Goal: Task Accomplishment & Management: Use online tool/utility

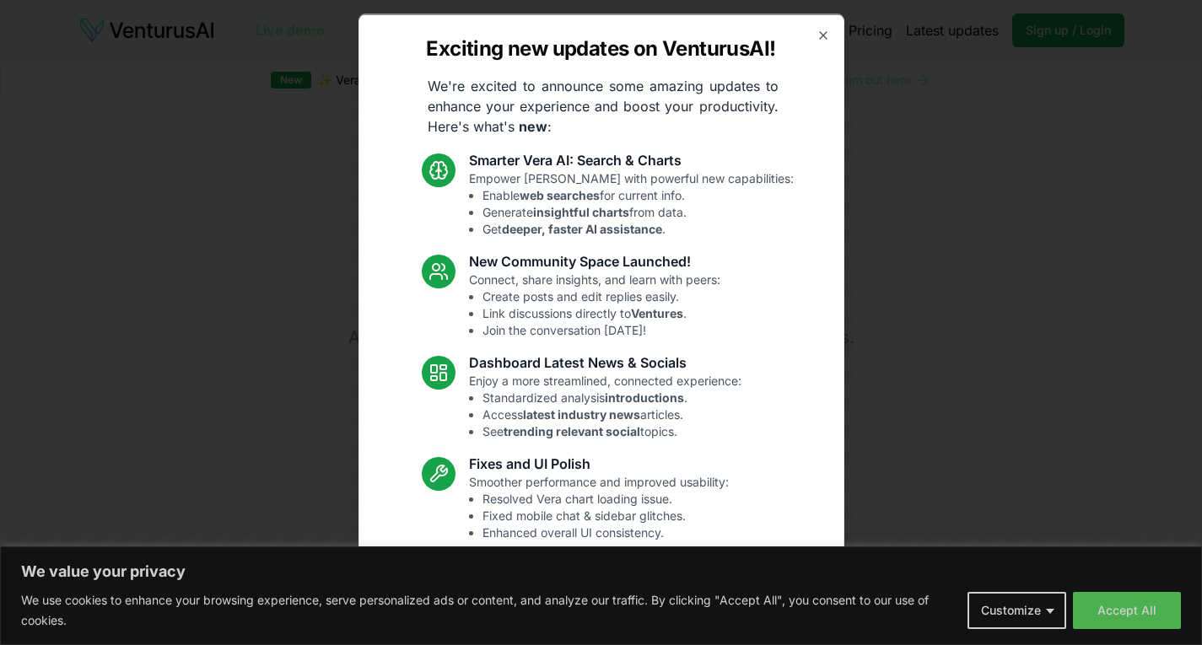
click at [797, 25] on div "Exciting new updates on VenturusAI! We're excited to announce some amazing upda…" at bounding box center [601, 322] width 486 height 618
click at [801, 31] on div "Exciting new updates on VenturusAI! We're excited to announce some amazing upda…" at bounding box center [601, 322] width 486 height 618
click at [820, 32] on icon "button" at bounding box center [823, 34] width 7 height 7
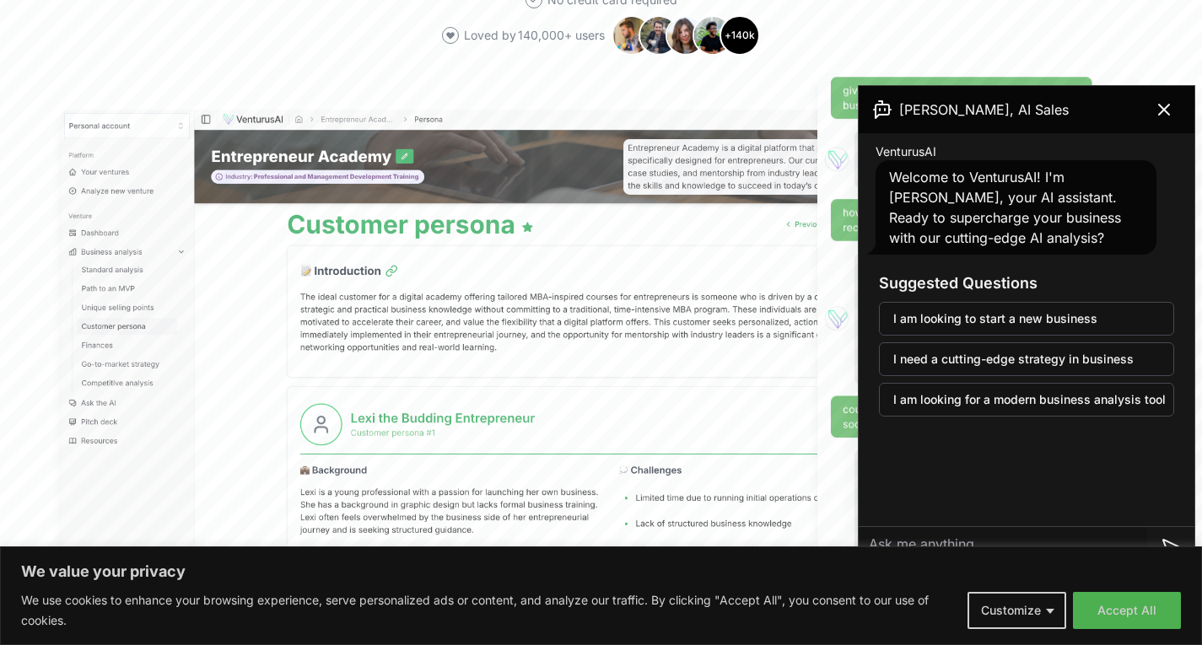
scroll to position [455, 0]
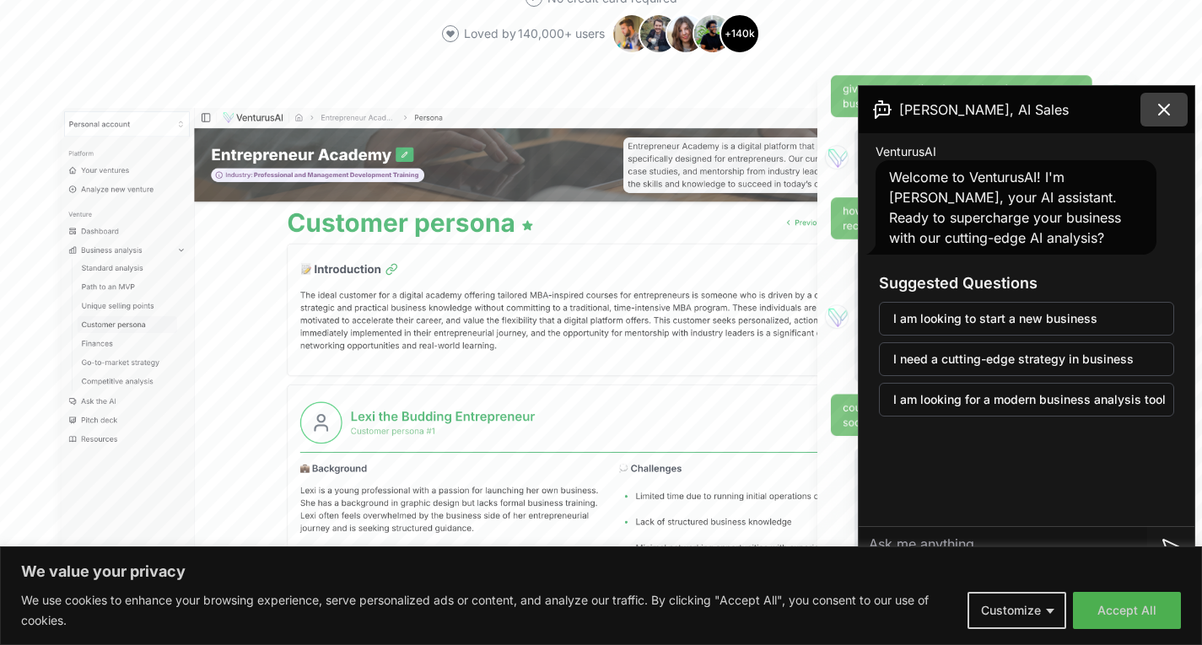
click at [1161, 106] on icon at bounding box center [1164, 110] width 20 height 20
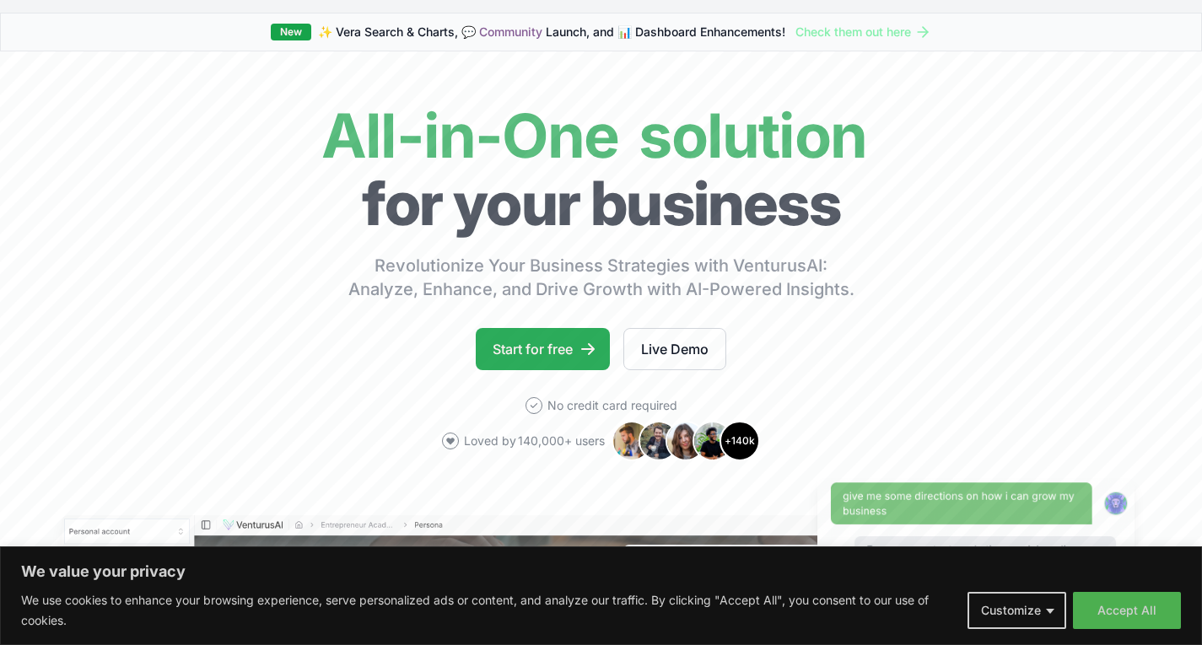
scroll to position [35, 0]
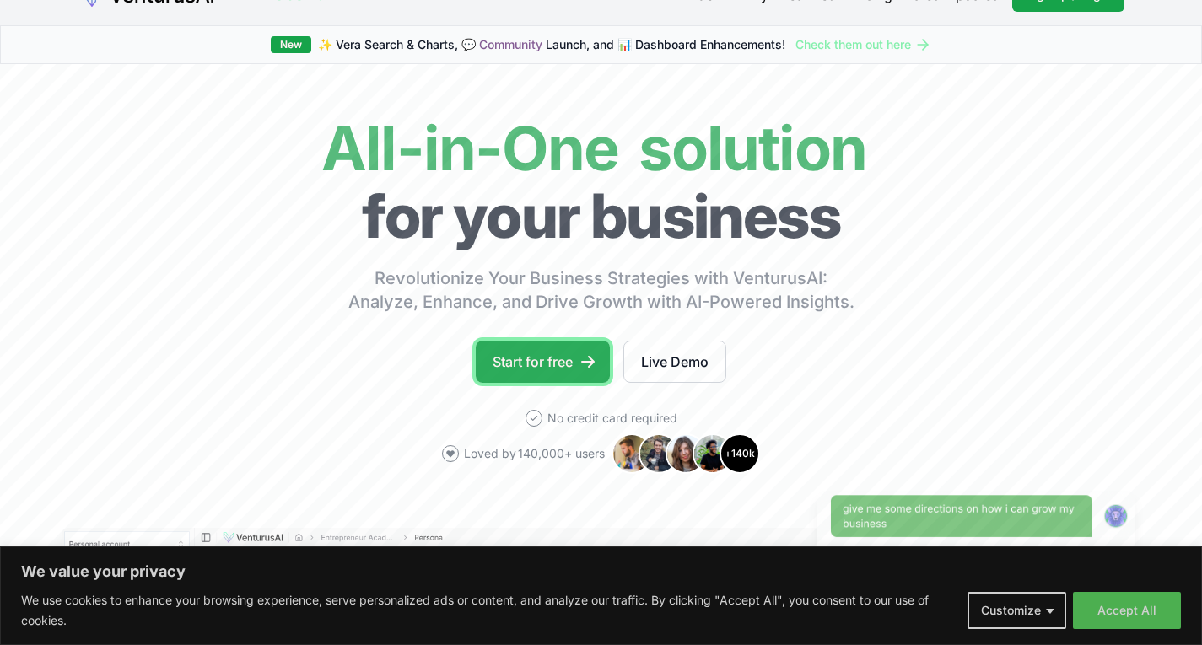
click at [524, 352] on link "Start for free" at bounding box center [543, 362] width 134 height 42
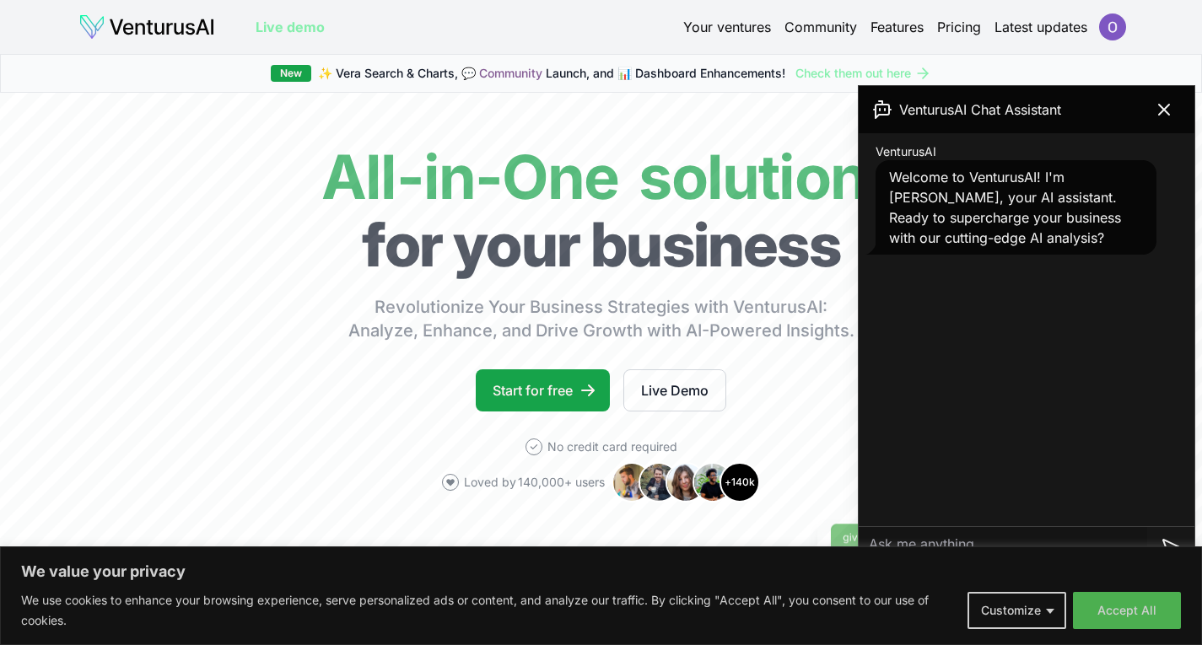
scroll to position [198, 0]
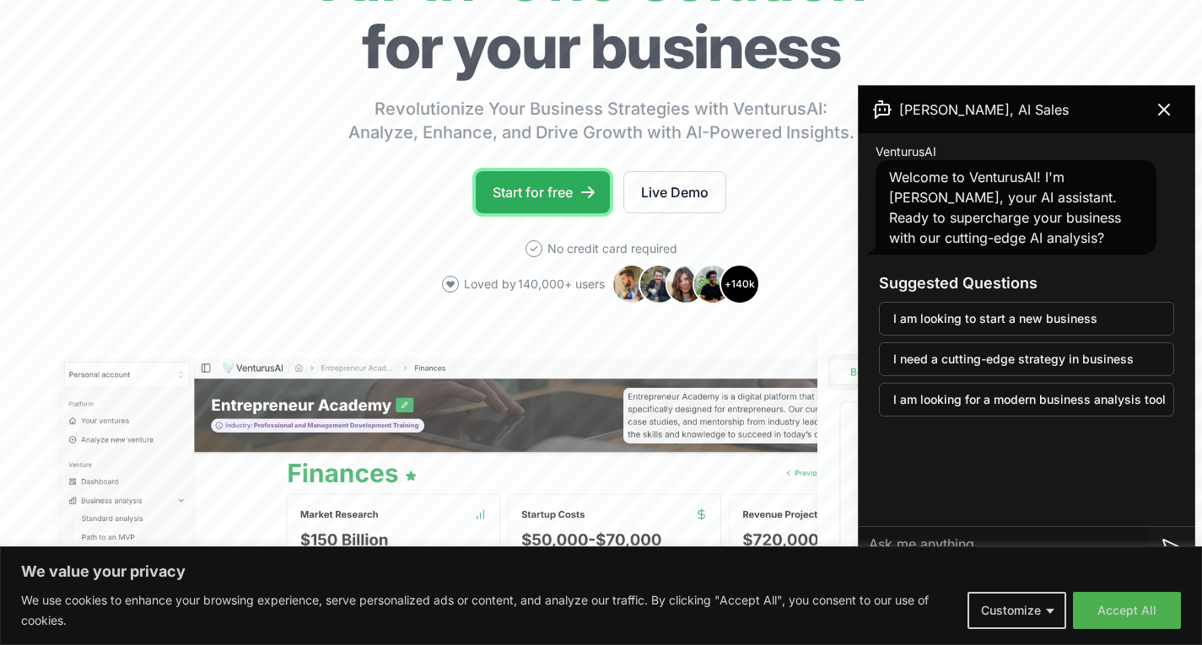
click at [525, 197] on link "Start for free" at bounding box center [543, 192] width 134 height 42
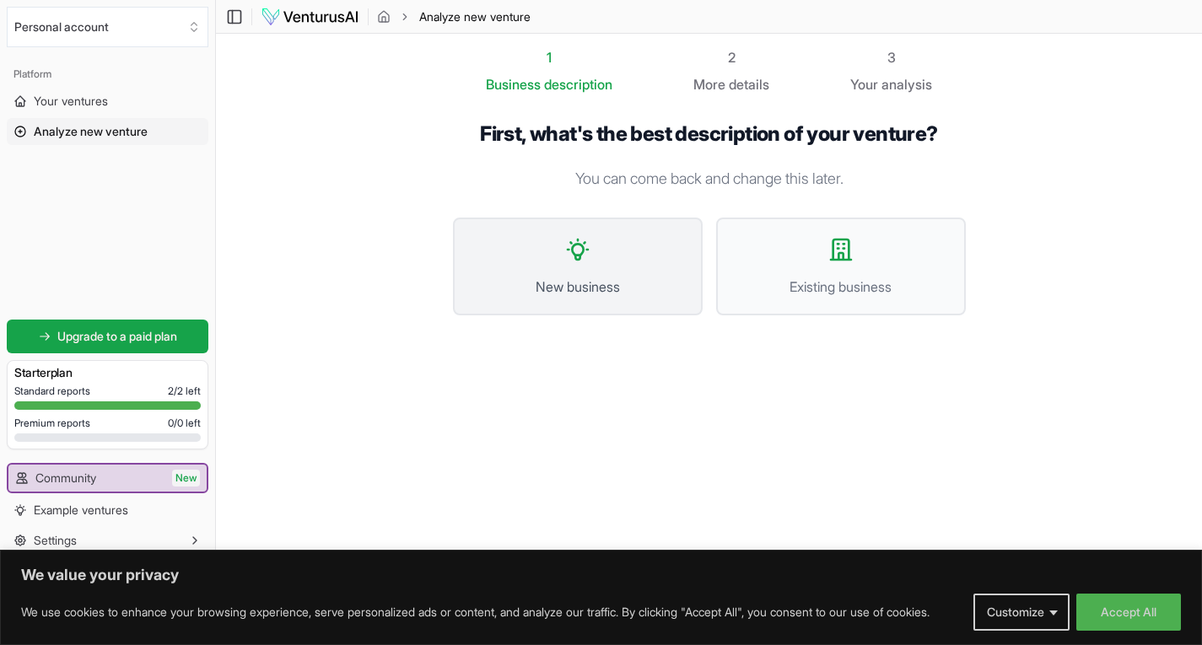
click at [570, 251] on icon at bounding box center [577, 249] width 27 height 27
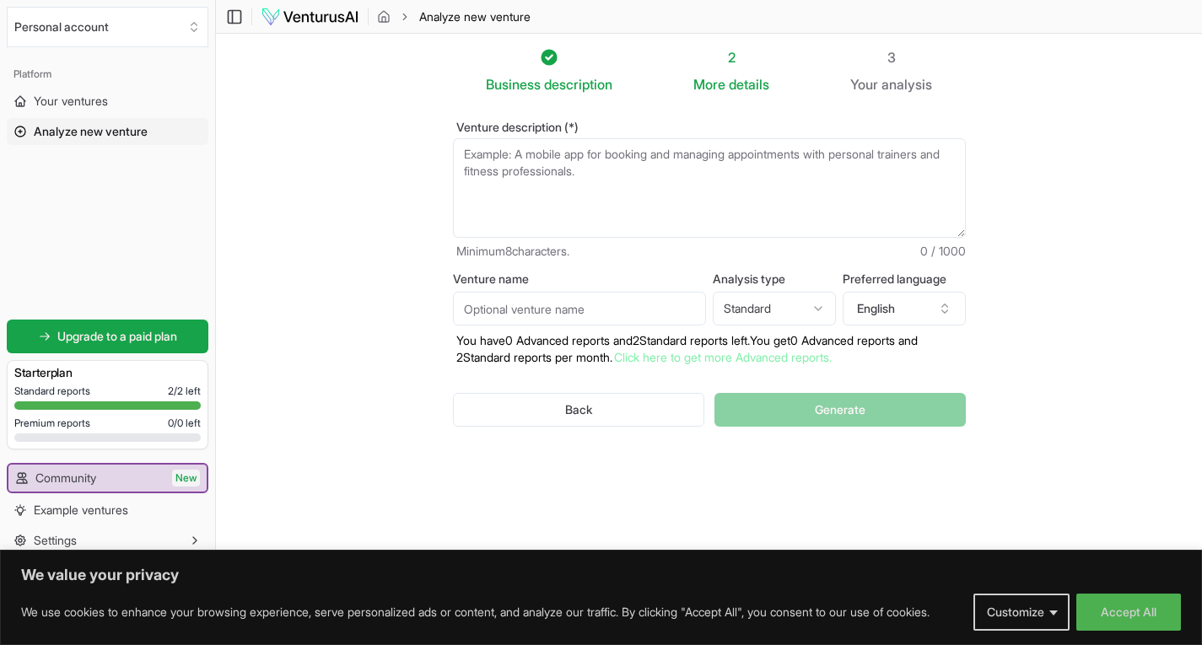
click at [591, 164] on textarea "Venture description (*)" at bounding box center [709, 188] width 513 height 100
click at [539, 305] on input "Venture name" at bounding box center [579, 309] width 253 height 34
type input "Claro"
click at [783, 305] on html "We value your privacy We use cookies to enhance your browsing experience, serve…" at bounding box center [601, 322] width 1202 height 645
click at [1014, 332] on html "We value your privacy We use cookies to enhance your browsing experience, serve…" at bounding box center [601, 322] width 1202 height 645
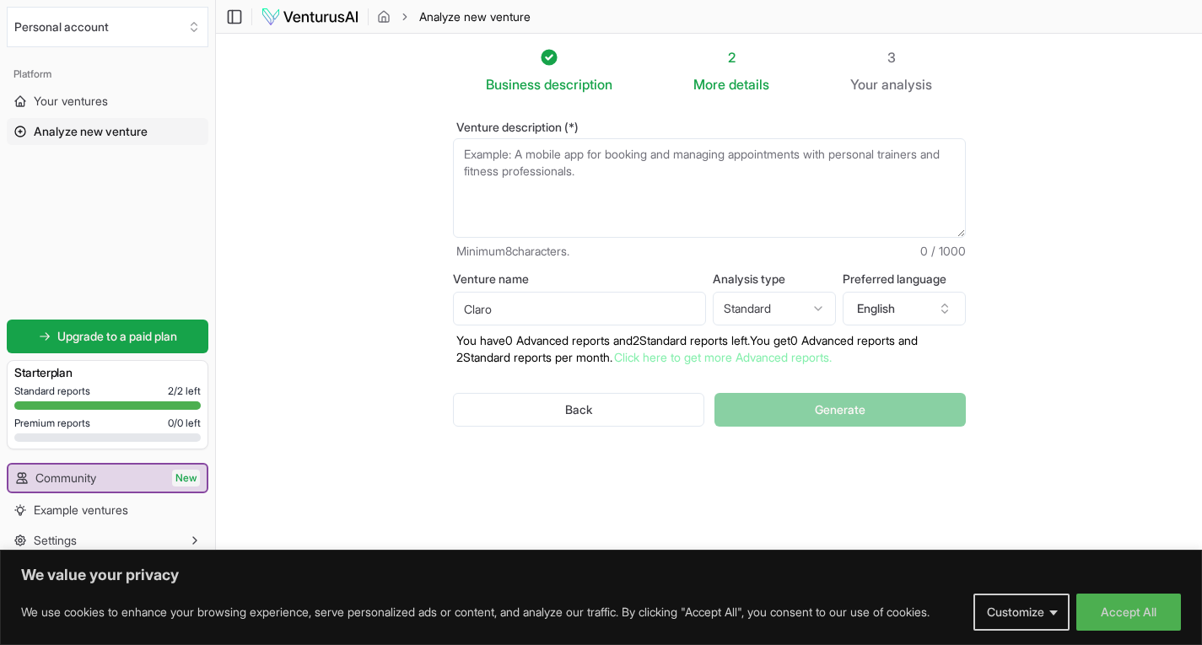
click at [681, 170] on textarea "Venture description (*)" at bounding box center [709, 188] width 513 height 100
click at [526, 151] on textarea "Venture description (*)" at bounding box center [709, 188] width 513 height 100
paste textarea "The web app is a market insights and arbitrage tool that helps users find under…"
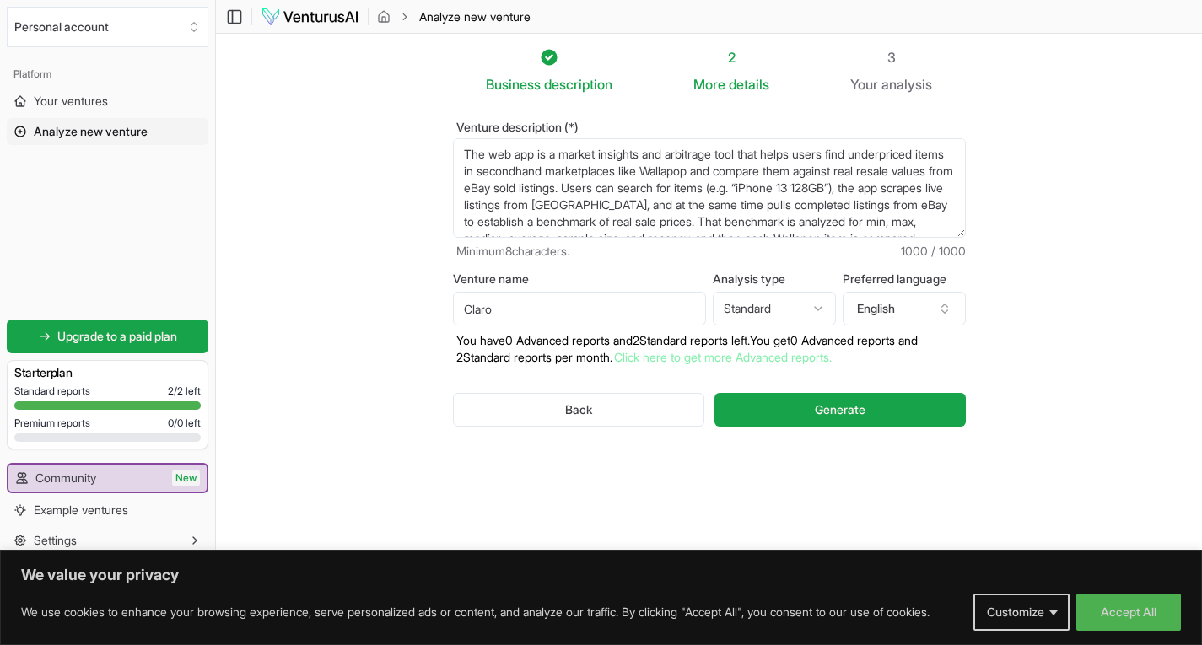
scroll to position [135, 0]
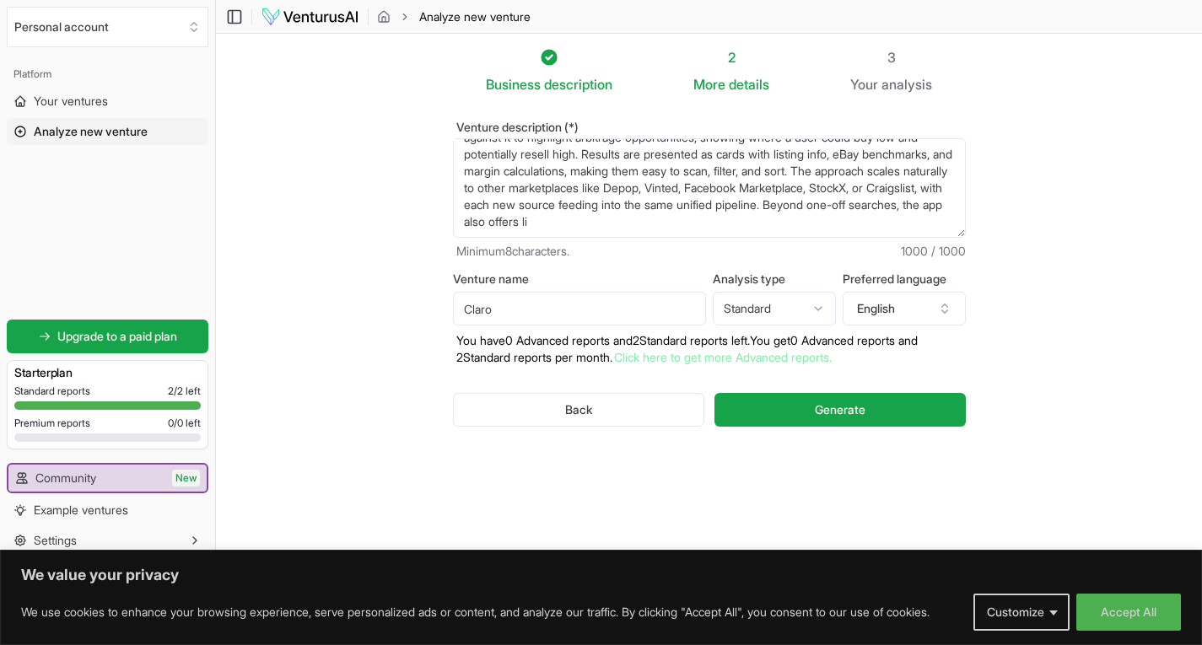
type textarea "The web app is a market insights and arbitrage tool that helps users find under…"
click at [552, 216] on textarea "The web app is a market insights and arbitrage tool that helps users find under…" at bounding box center [709, 188] width 513 height 100
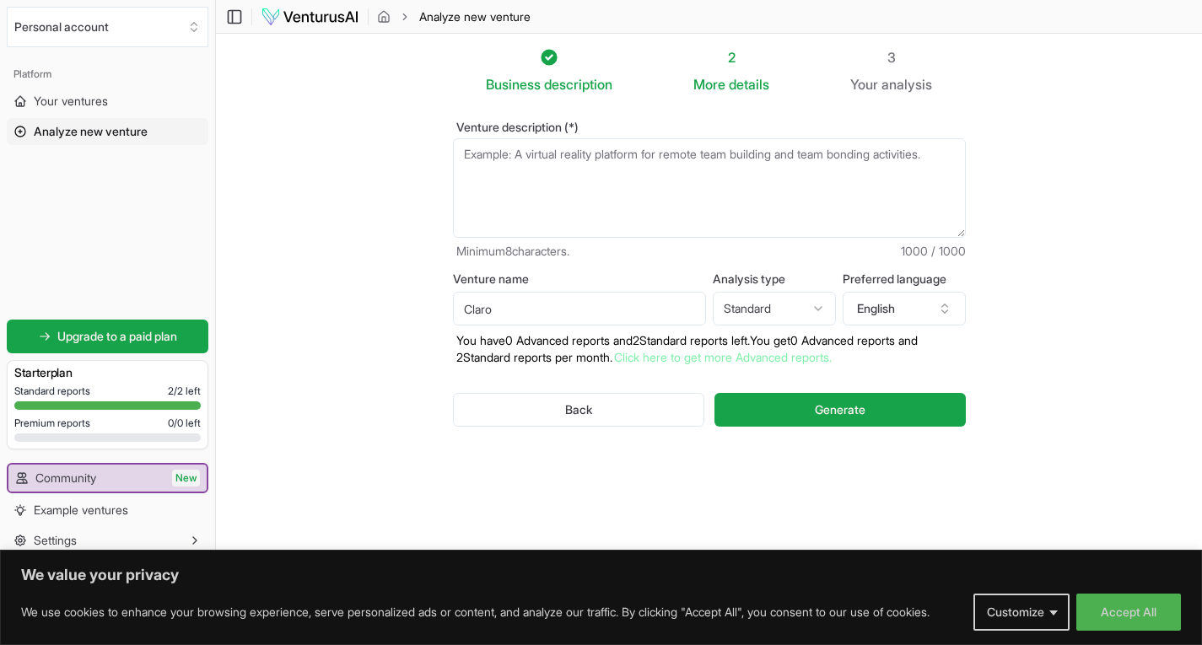
paste textarea "The app is a market insights and arbitrage tool that helps users spot underpric…"
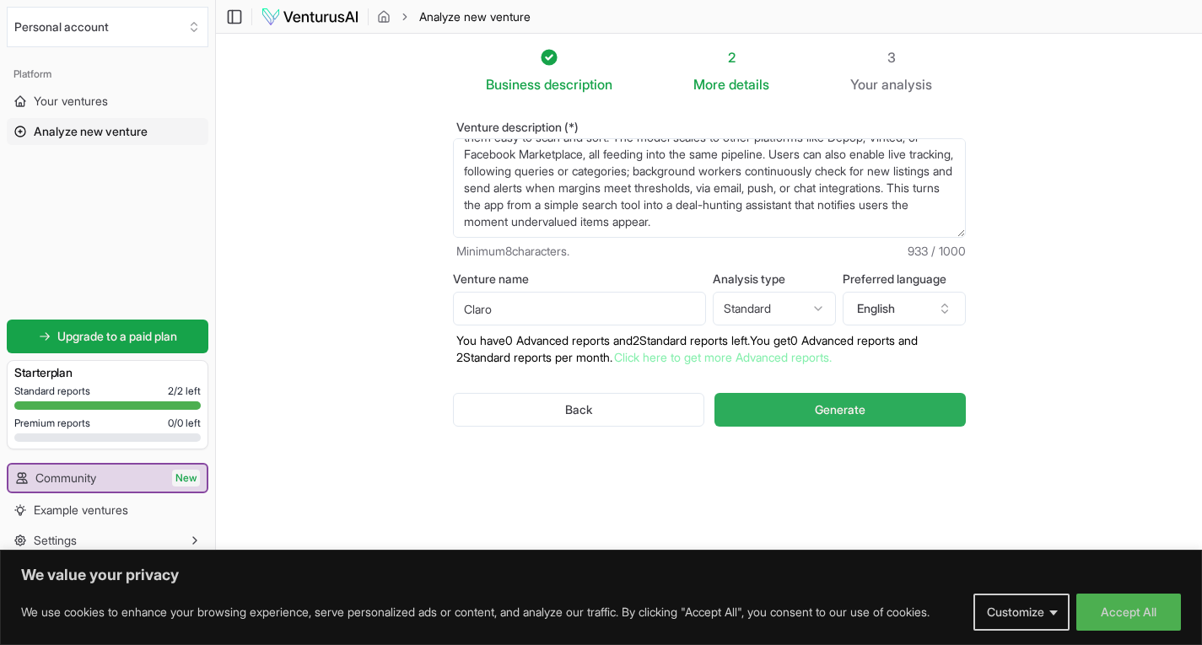
type textarea "The app is a market insights and arbitrage tool that helps users spot underpric…"
click at [816, 406] on span "Generate" at bounding box center [840, 409] width 51 height 17
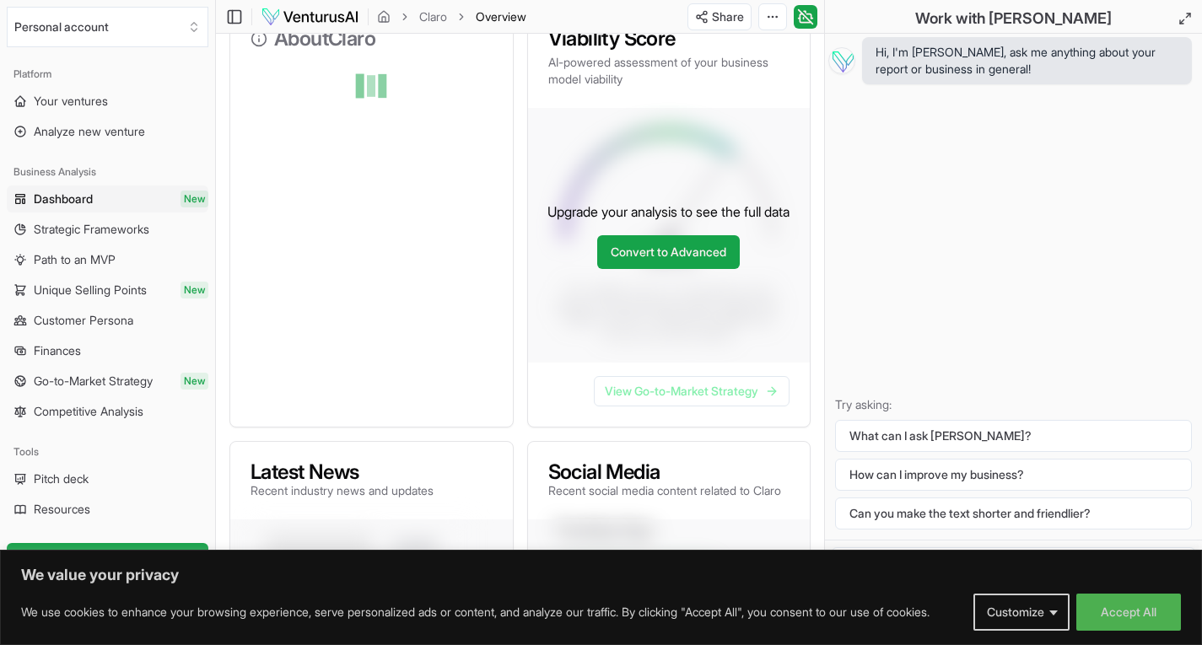
scroll to position [250, 0]
click at [654, 259] on link "Convert to Advanced" at bounding box center [668, 253] width 143 height 34
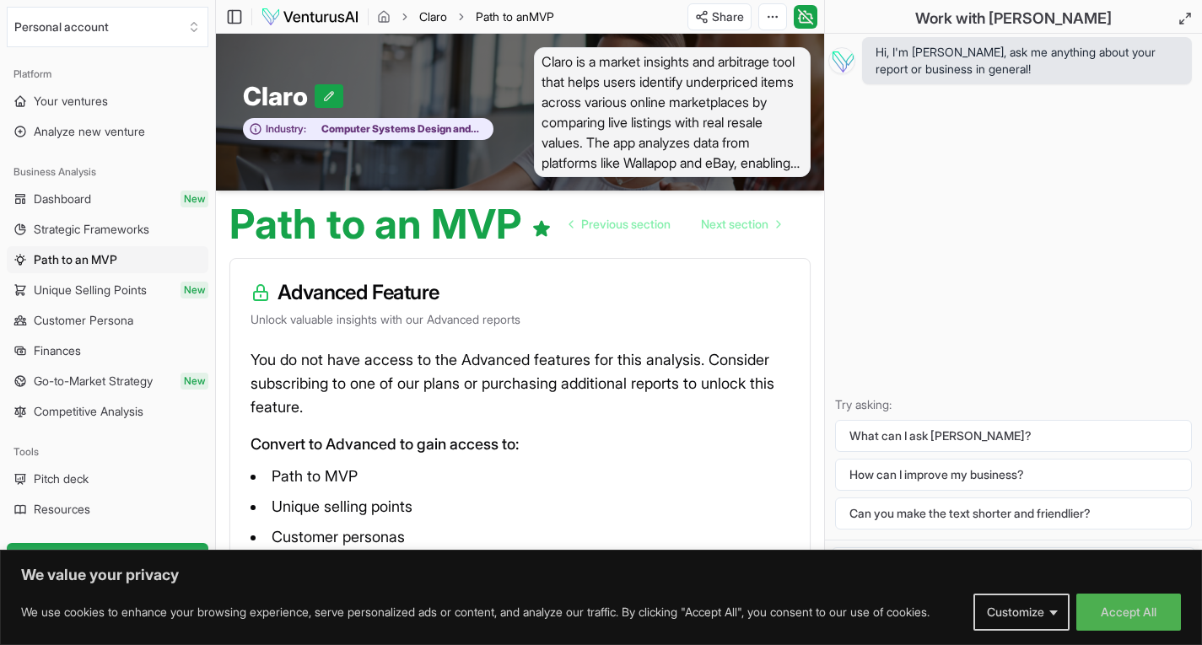
click at [433, 12] on link "Claro" at bounding box center [433, 16] width 28 height 17
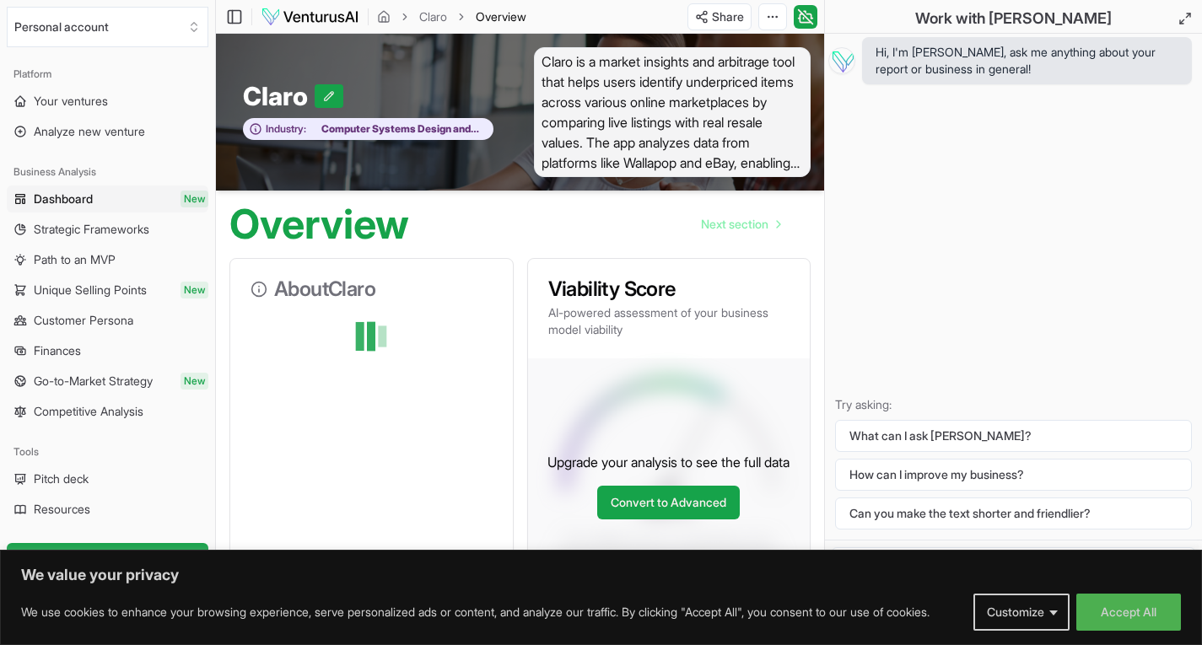
click at [306, 381] on div at bounding box center [371, 380] width 282 height 121
click at [260, 282] on circle at bounding box center [259, 289] width 14 height 14
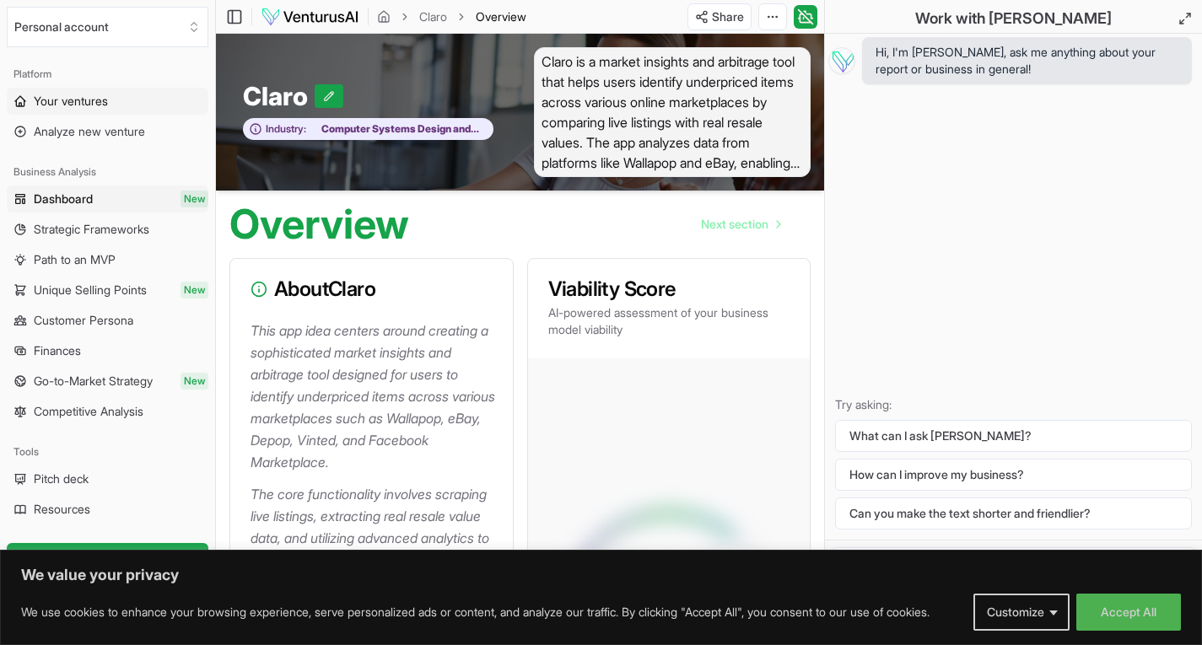
click at [68, 102] on span "Your ventures" at bounding box center [71, 101] width 74 height 17
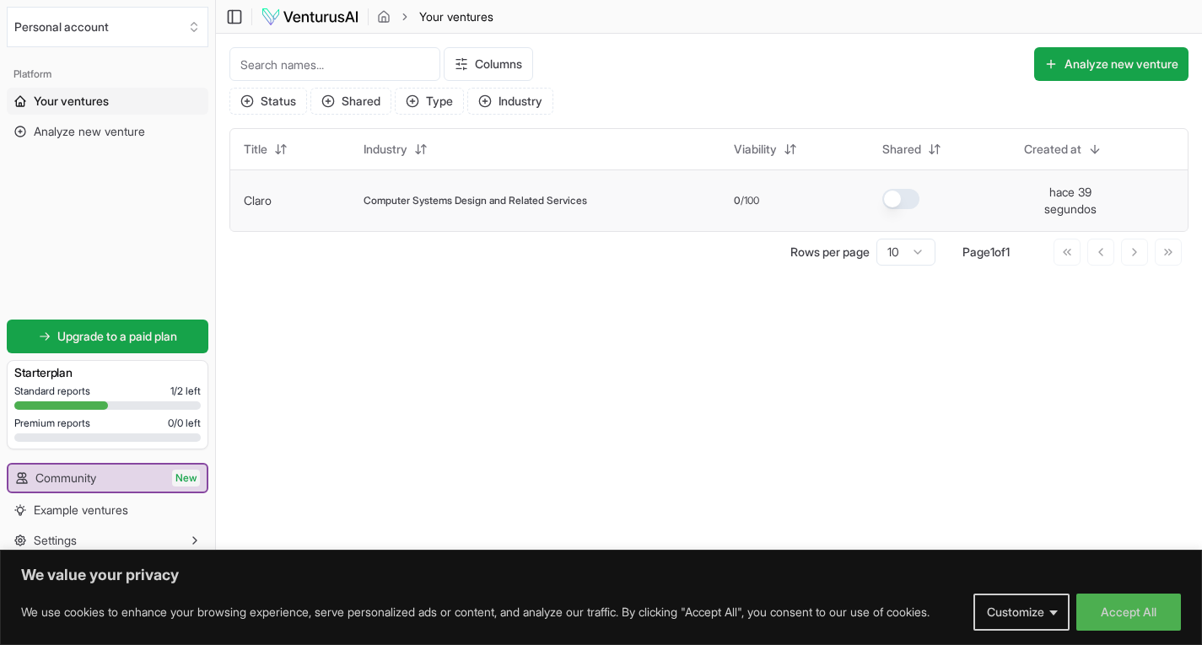
click at [262, 200] on link "Claro" at bounding box center [258, 200] width 28 height 14
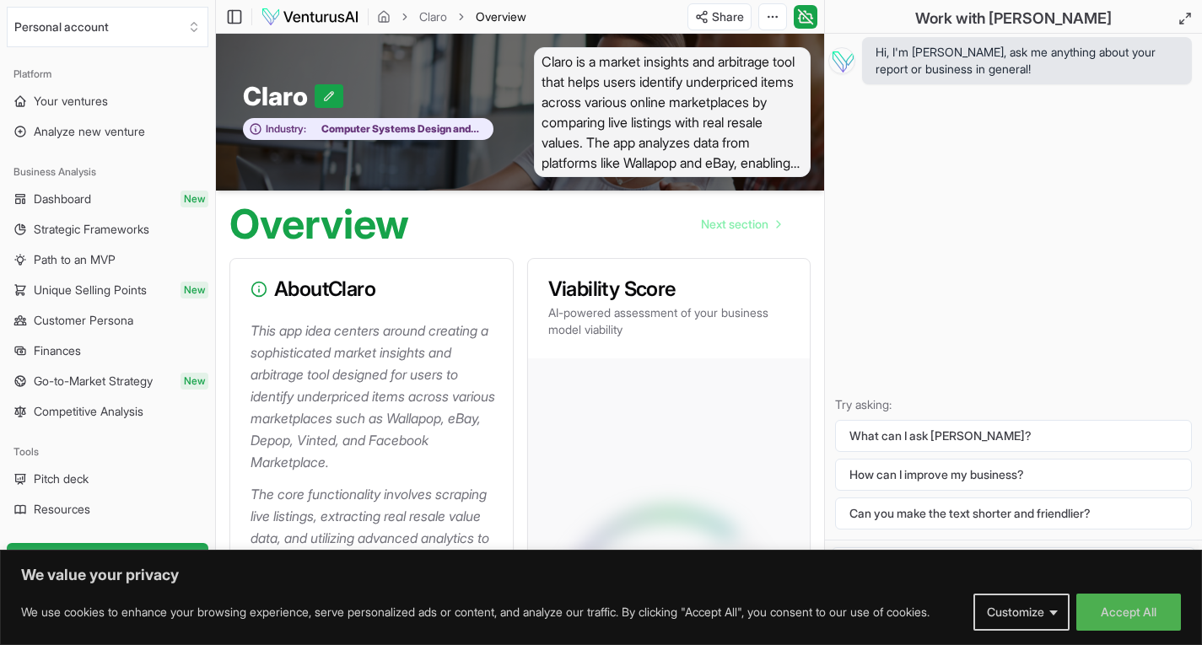
scroll to position [78, 0]
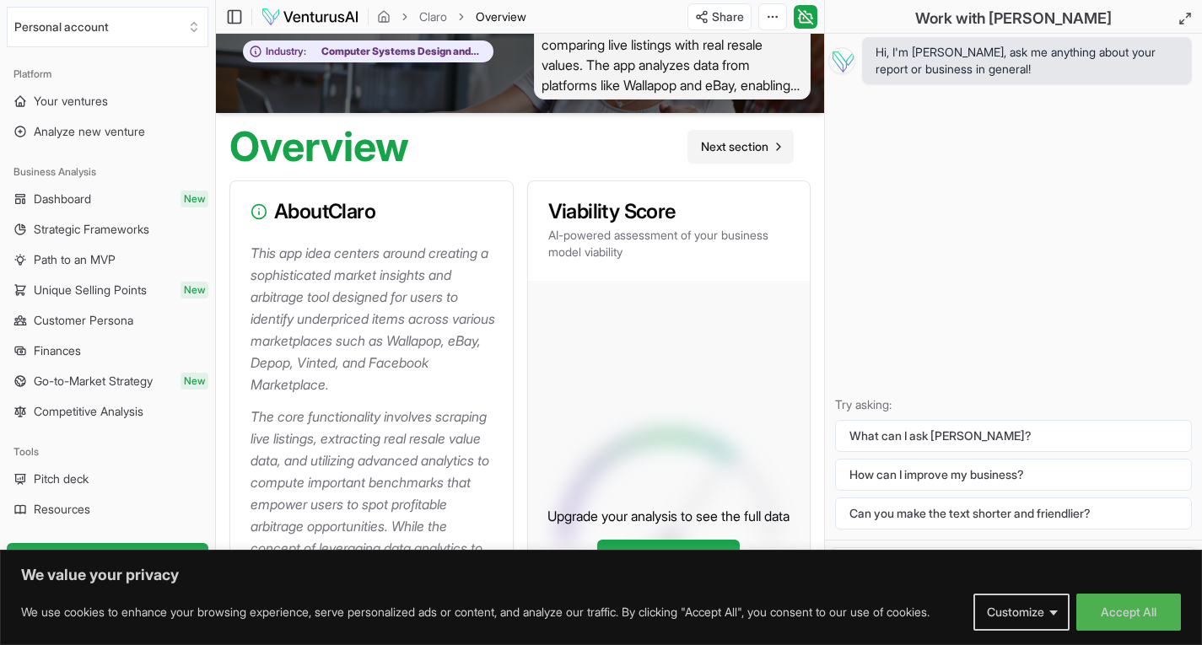
click at [740, 149] on span "Next section" at bounding box center [734, 146] width 67 height 17
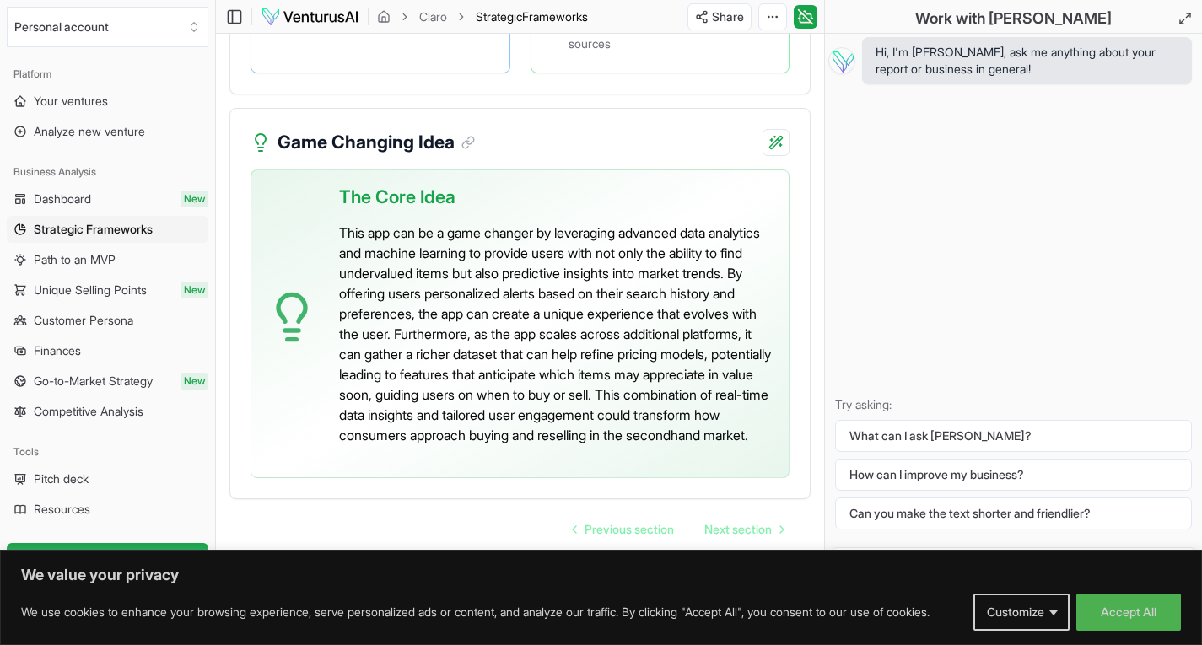
scroll to position [4638, 0]
click at [739, 538] on span "Next section" at bounding box center [737, 529] width 67 height 17
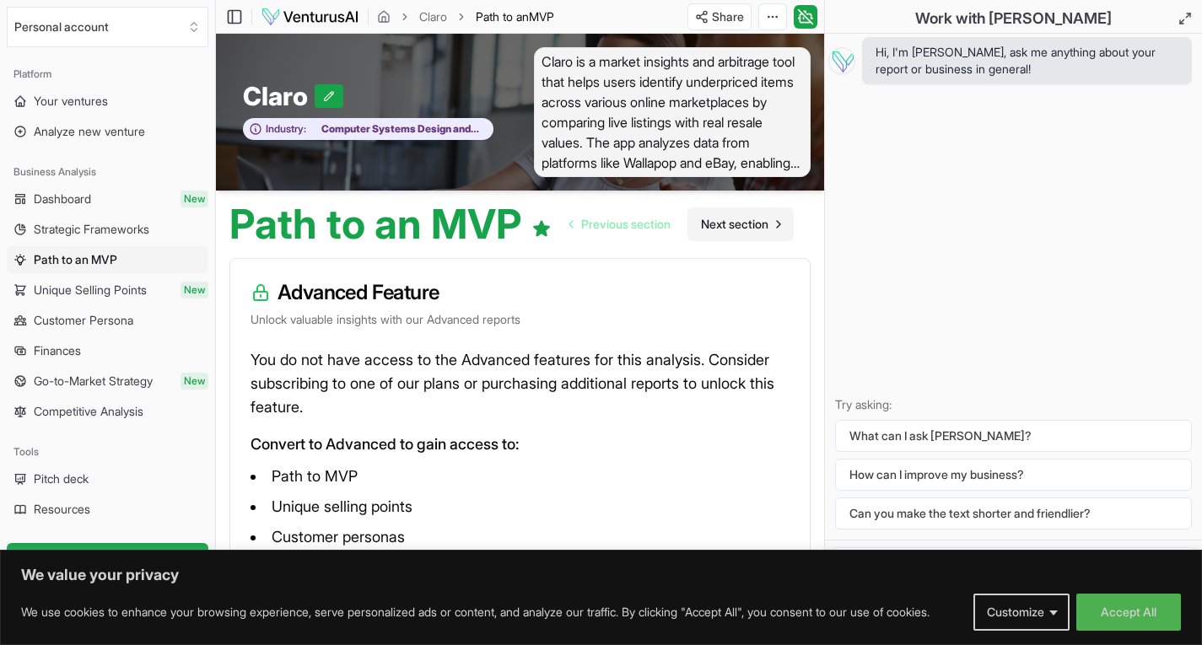
click at [738, 230] on span "Next section" at bounding box center [734, 224] width 67 height 17
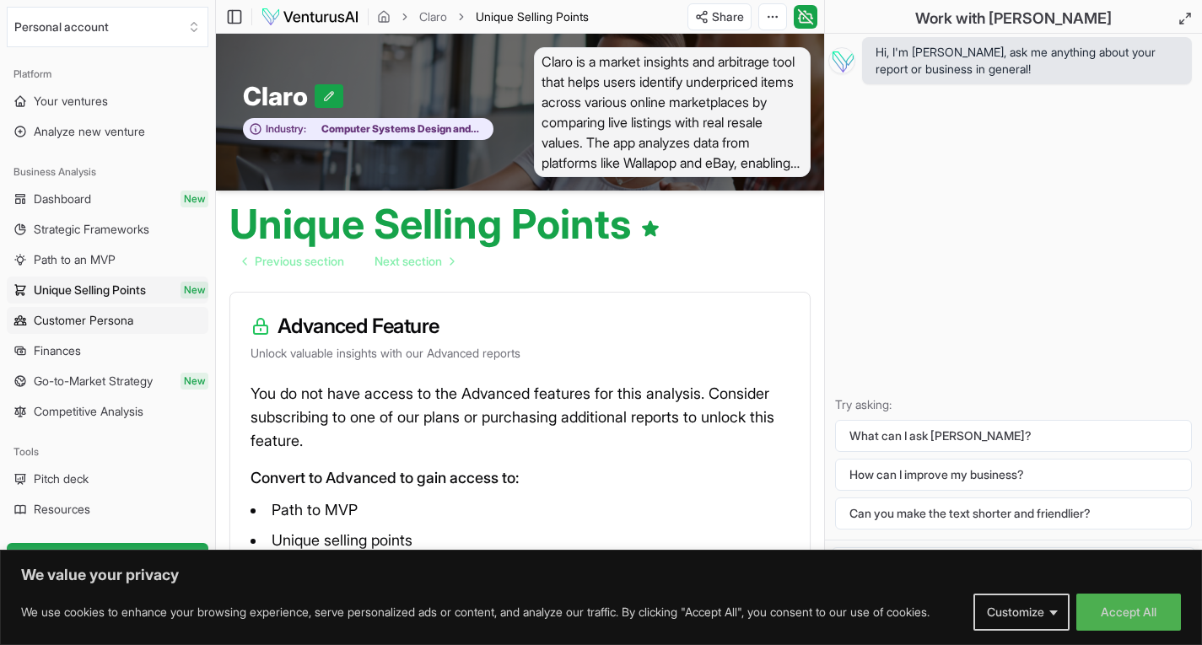
click at [83, 320] on span "Customer Persona" at bounding box center [84, 320] width 100 height 17
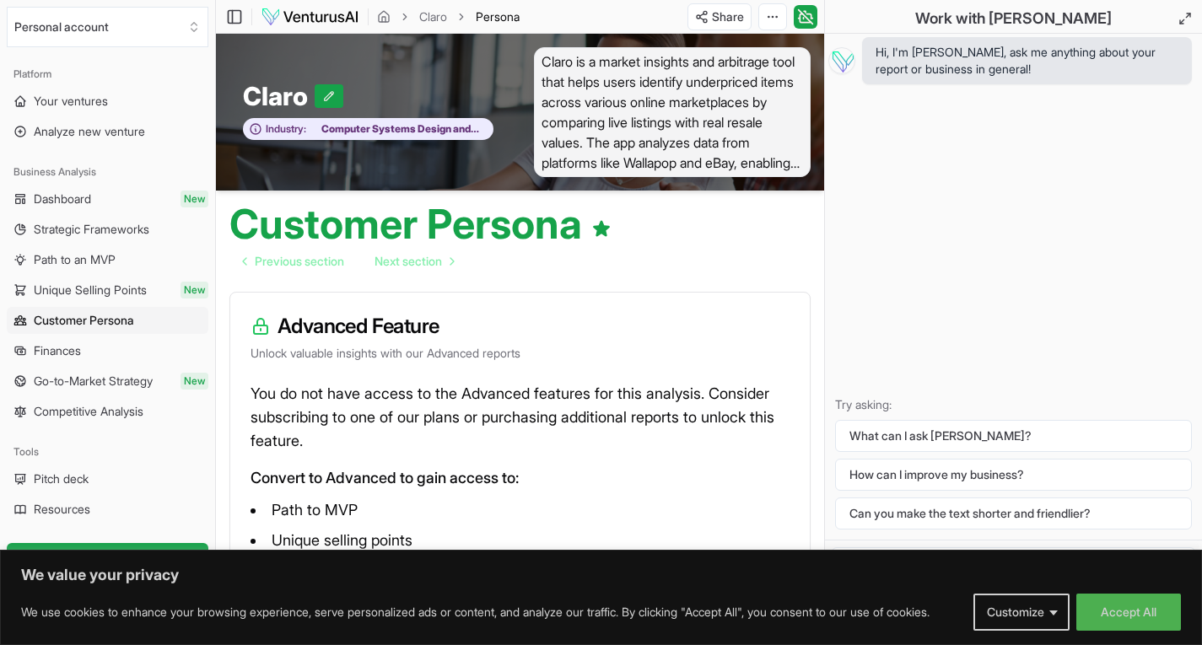
scroll to position [143, 0]
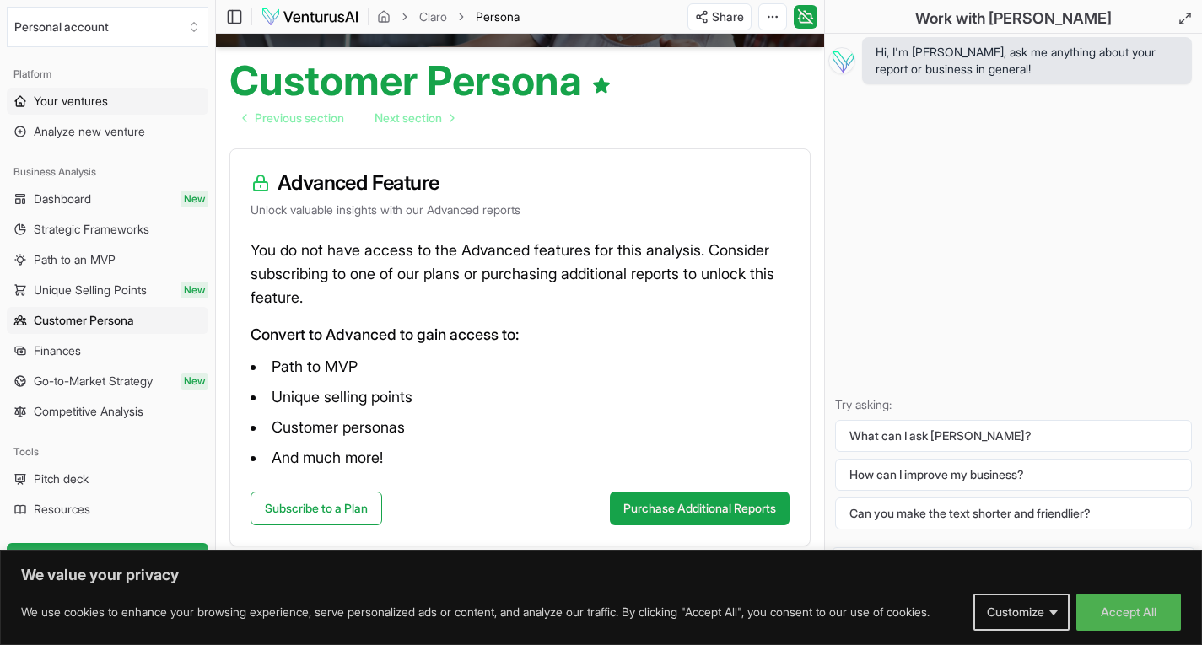
click at [139, 100] on link "Your ventures" at bounding box center [108, 101] width 202 height 27
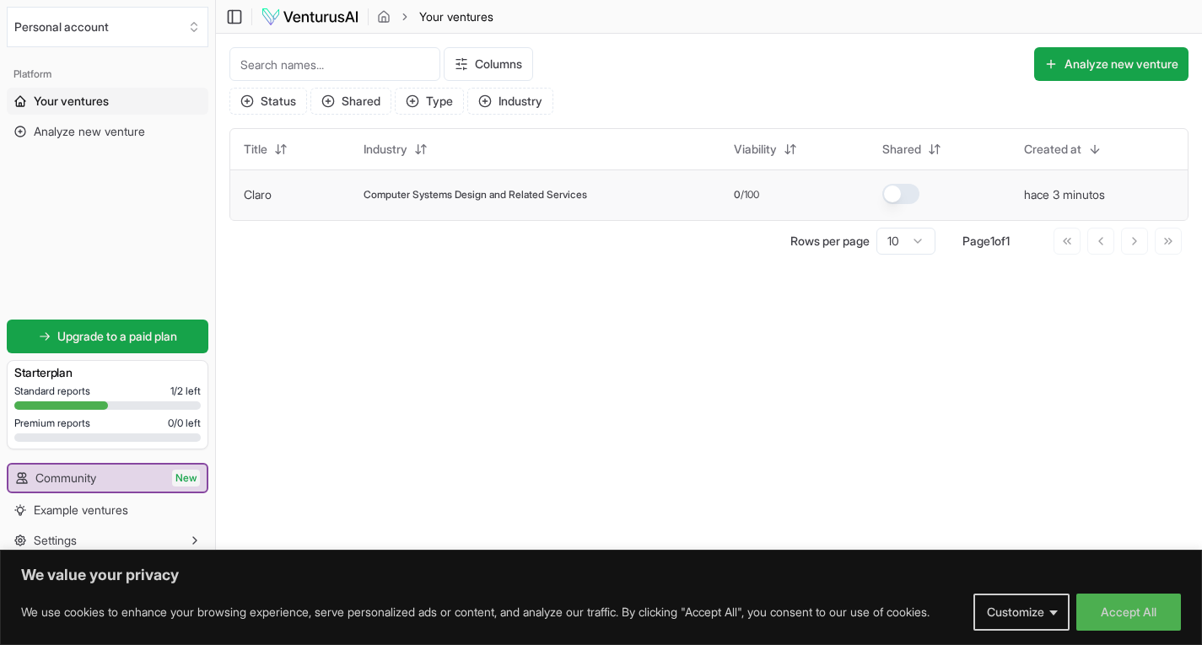
scroll to position [1, 0]
